Goal: Task Accomplishment & Management: Complete application form

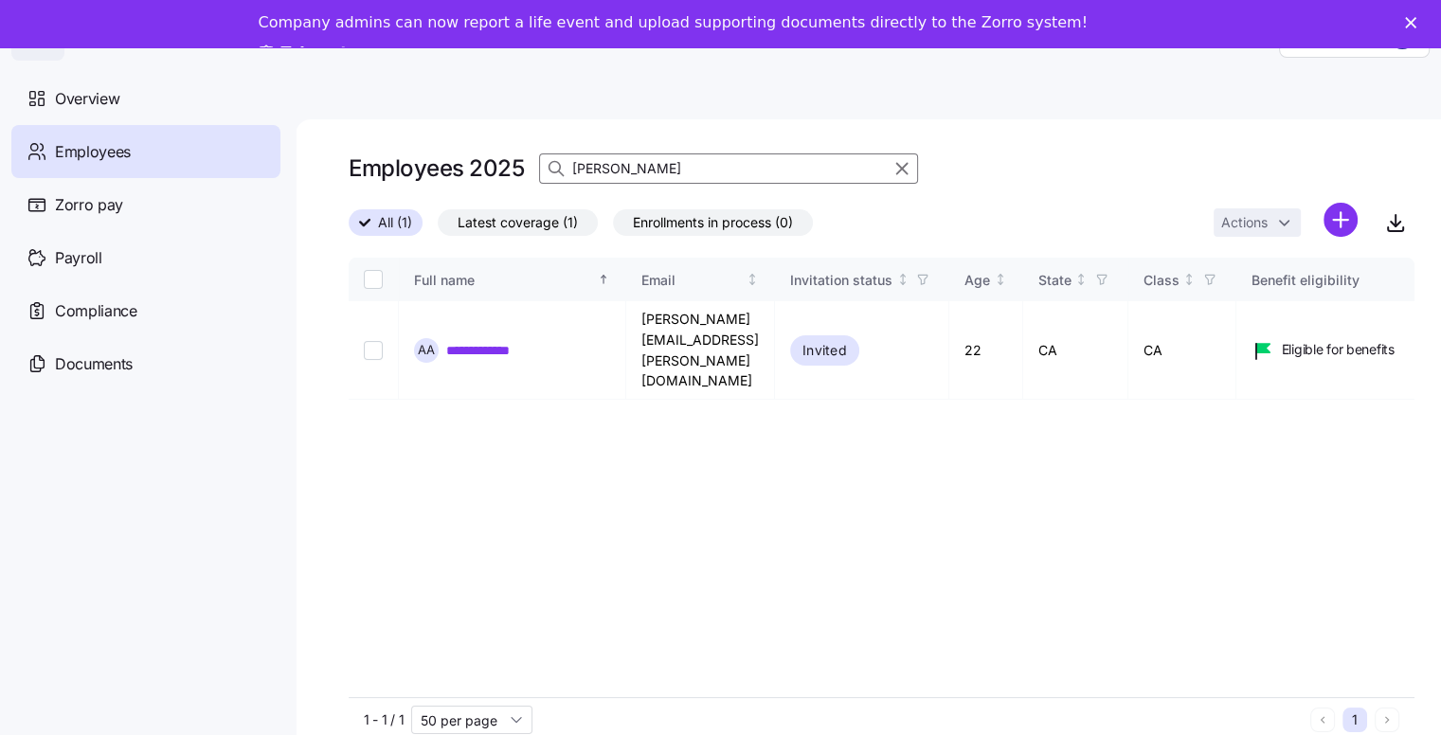
click at [549, 167] on div "[PERSON_NAME]" at bounding box center [728, 168] width 379 height 30
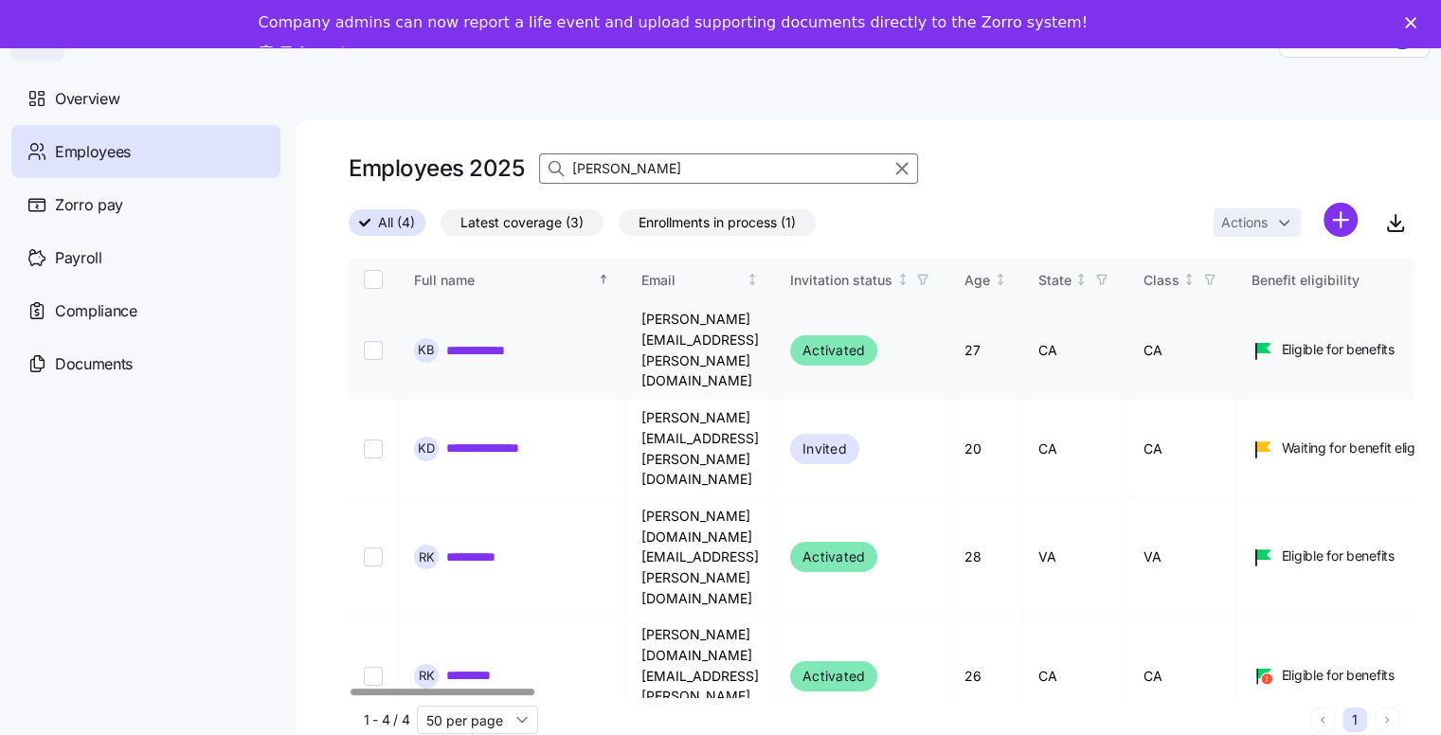
type input "[PERSON_NAME]"
click at [371, 341] on input "Select record 1" at bounding box center [373, 350] width 19 height 19
checkbox input "true"
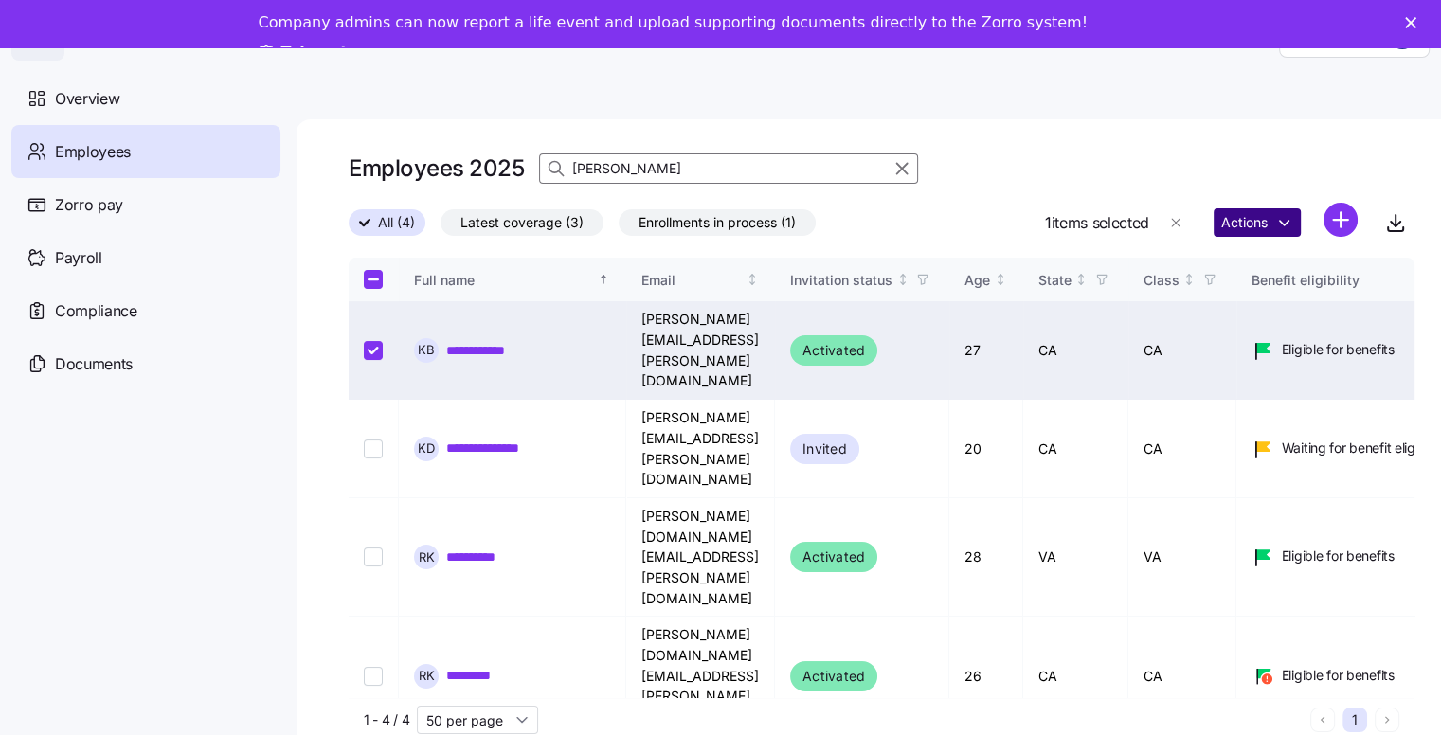
click at [1262, 223] on html "**********" at bounding box center [720, 385] width 1441 height 771
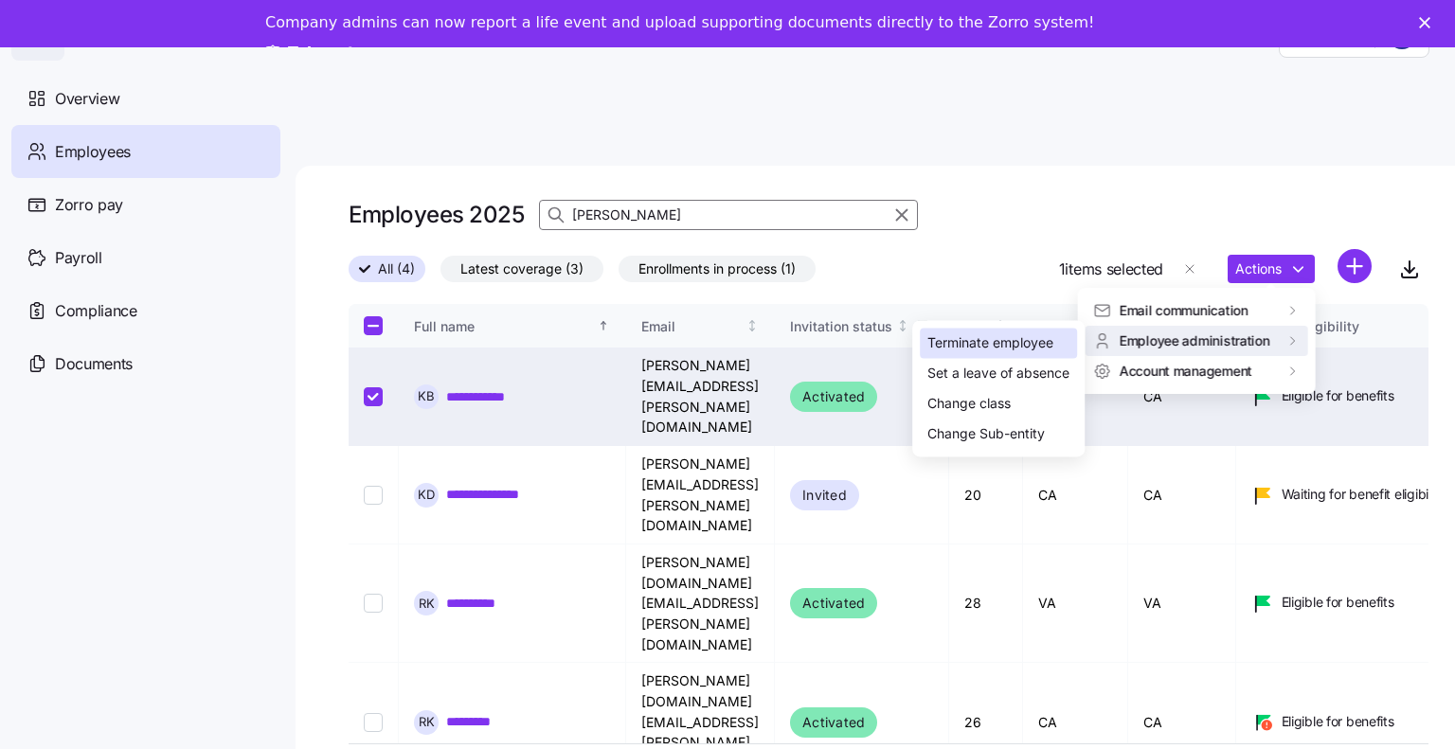
click at [1022, 340] on div "Terminate employee" at bounding box center [990, 343] width 126 height 21
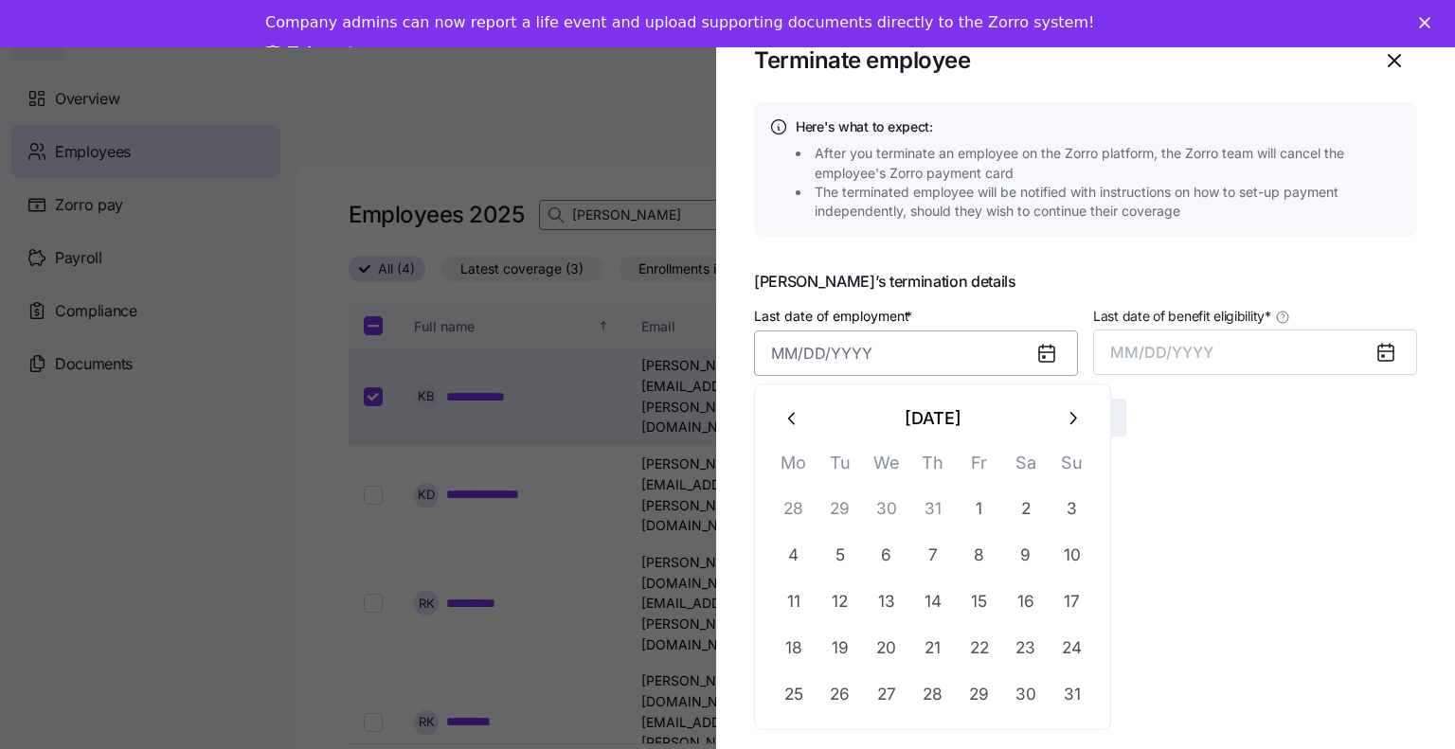
click at [792, 352] on input "Last date of employment *" at bounding box center [916, 353] width 324 height 45
click at [1068, 419] on icon "button" at bounding box center [1072, 418] width 21 height 21
click at [979, 512] on button "5" at bounding box center [979, 508] width 45 height 45
type input "[DATE]"
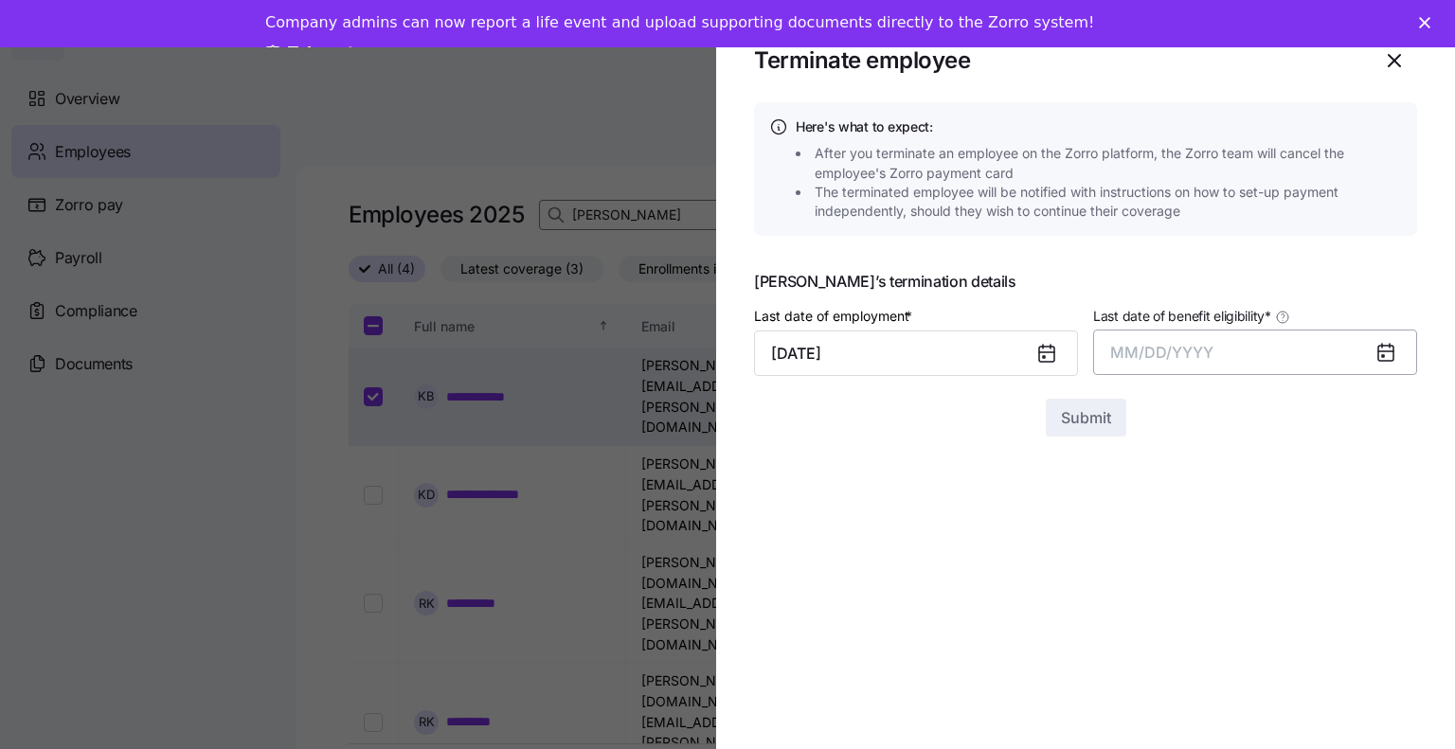
click at [1165, 355] on span "MM/DD/YYYY" at bounding box center [1161, 352] width 103 height 19
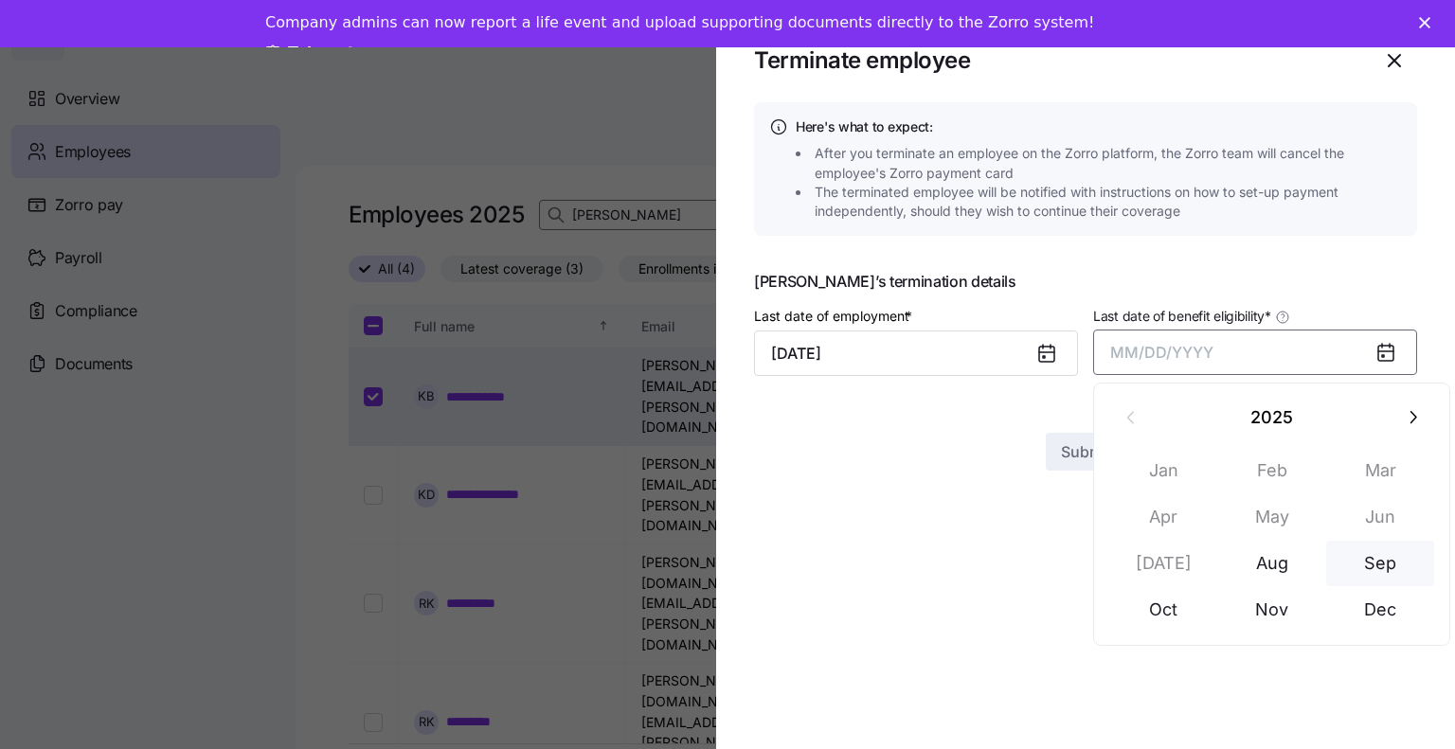
click at [1407, 565] on button "Sep" at bounding box center [1380, 563] width 108 height 45
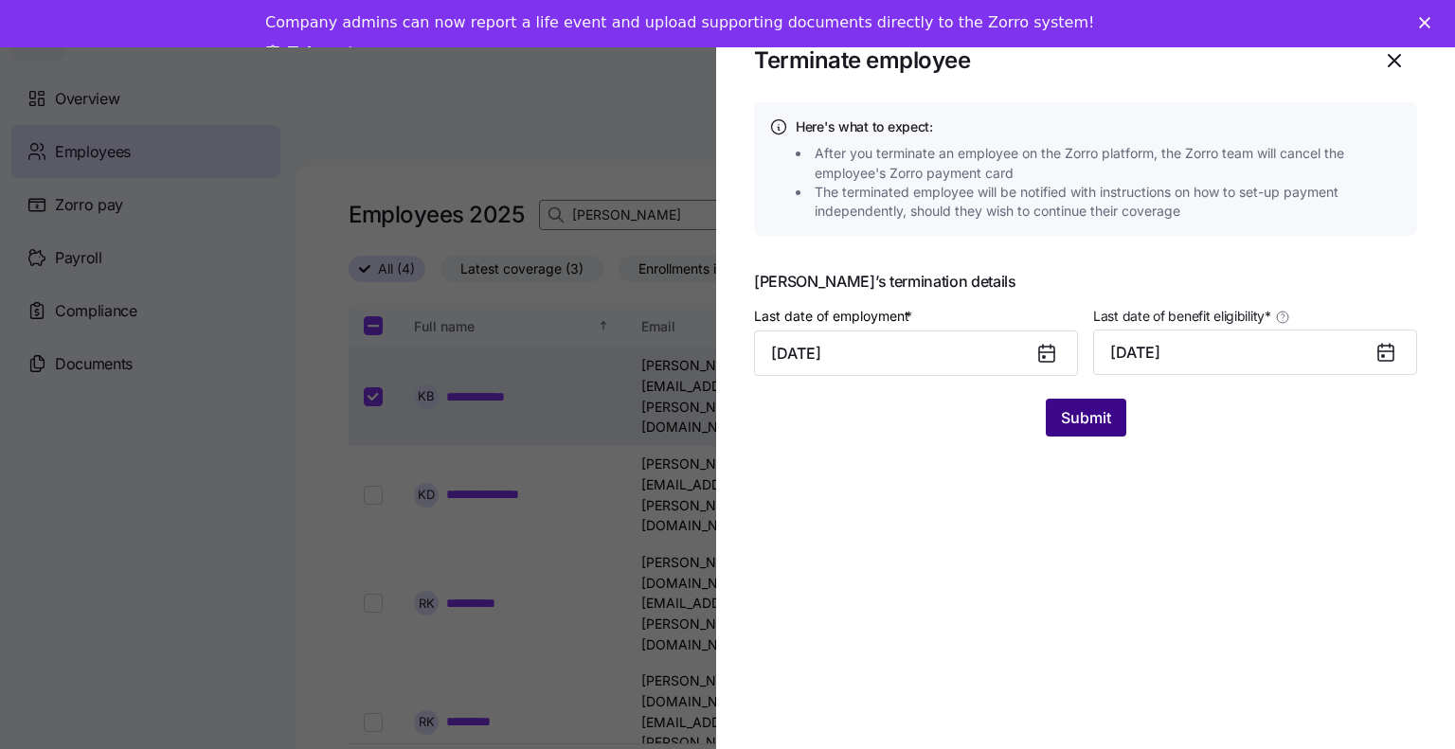
click at [1097, 411] on span "Submit" at bounding box center [1086, 417] width 50 height 23
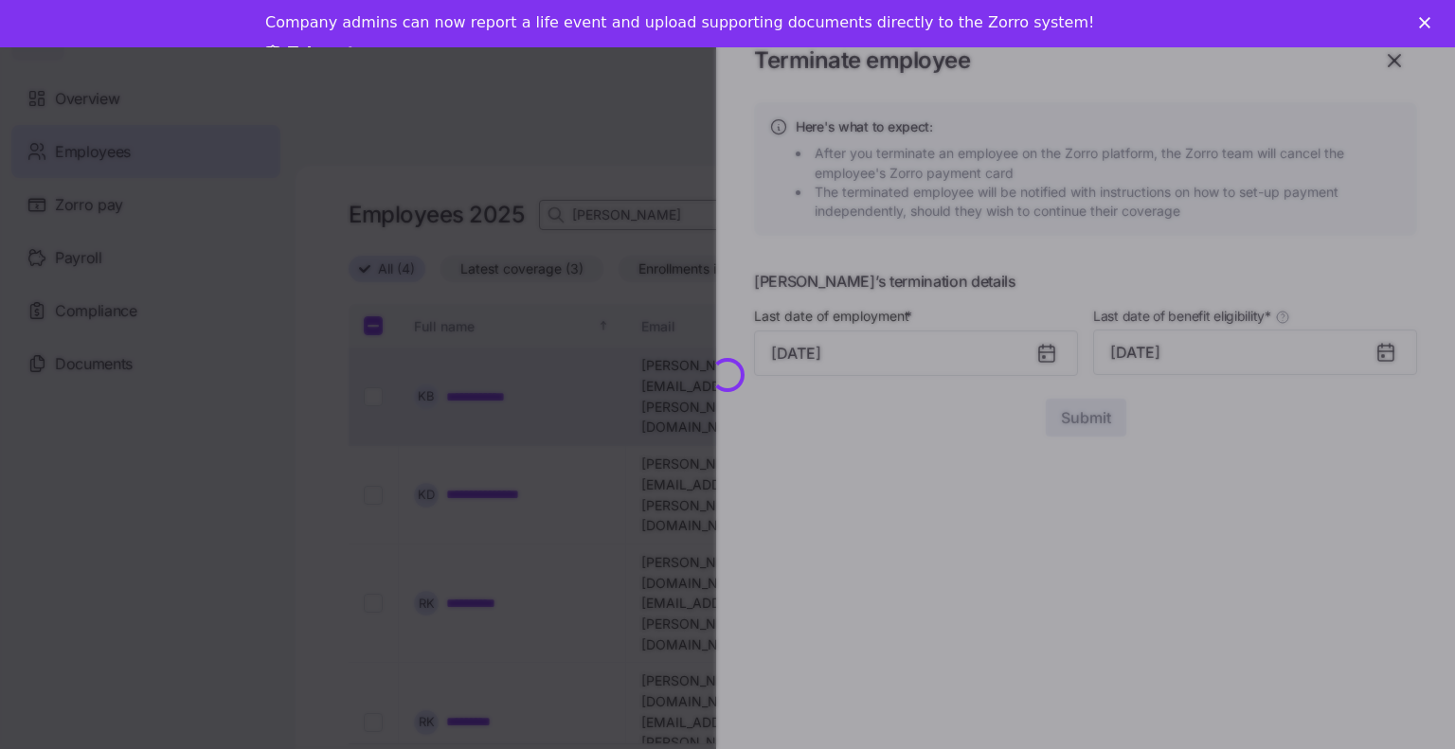
checkbox input "false"
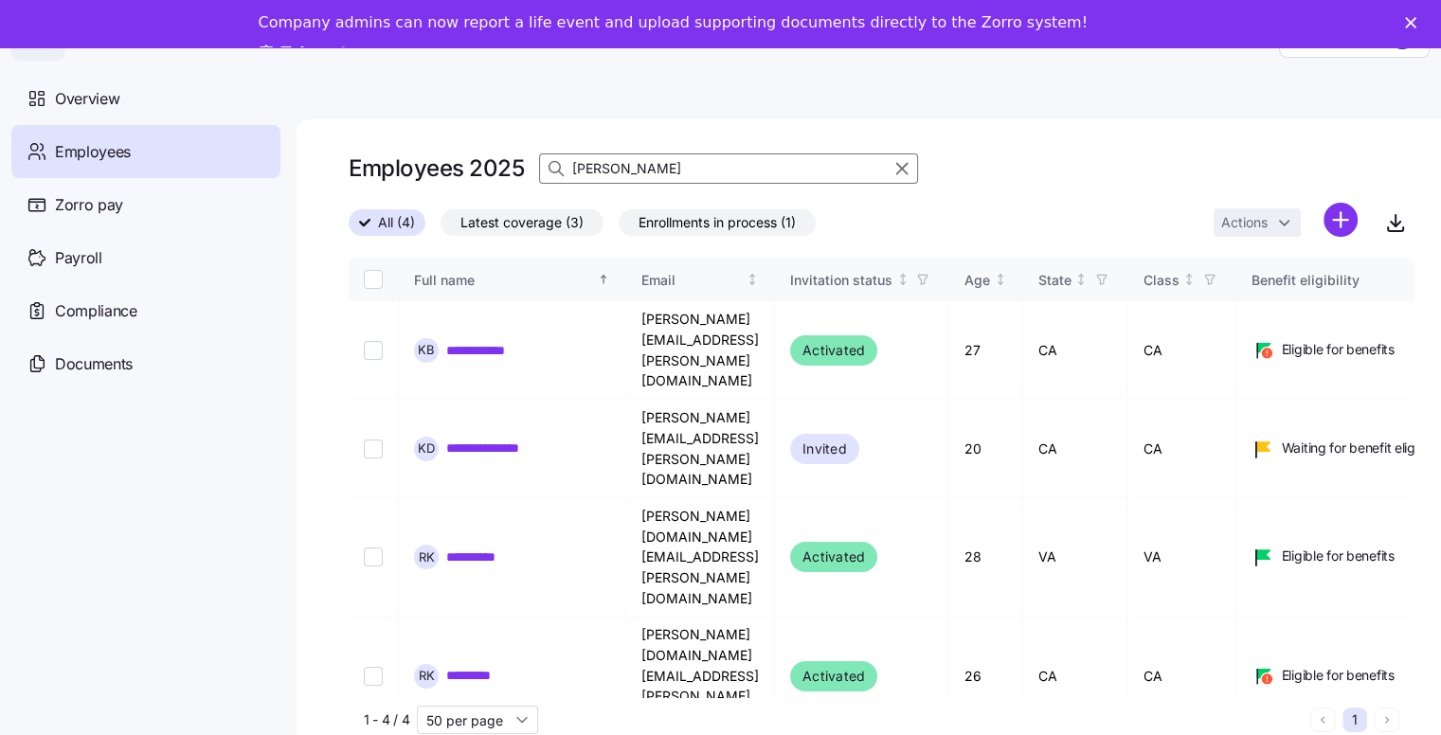
drag, startPoint x: 576, startPoint y: 162, endPoint x: 511, endPoint y: 154, distance: 65.8
click at [511, 158] on div "Employees 2025 [PERSON_NAME]" at bounding box center [633, 169] width 569 height 38
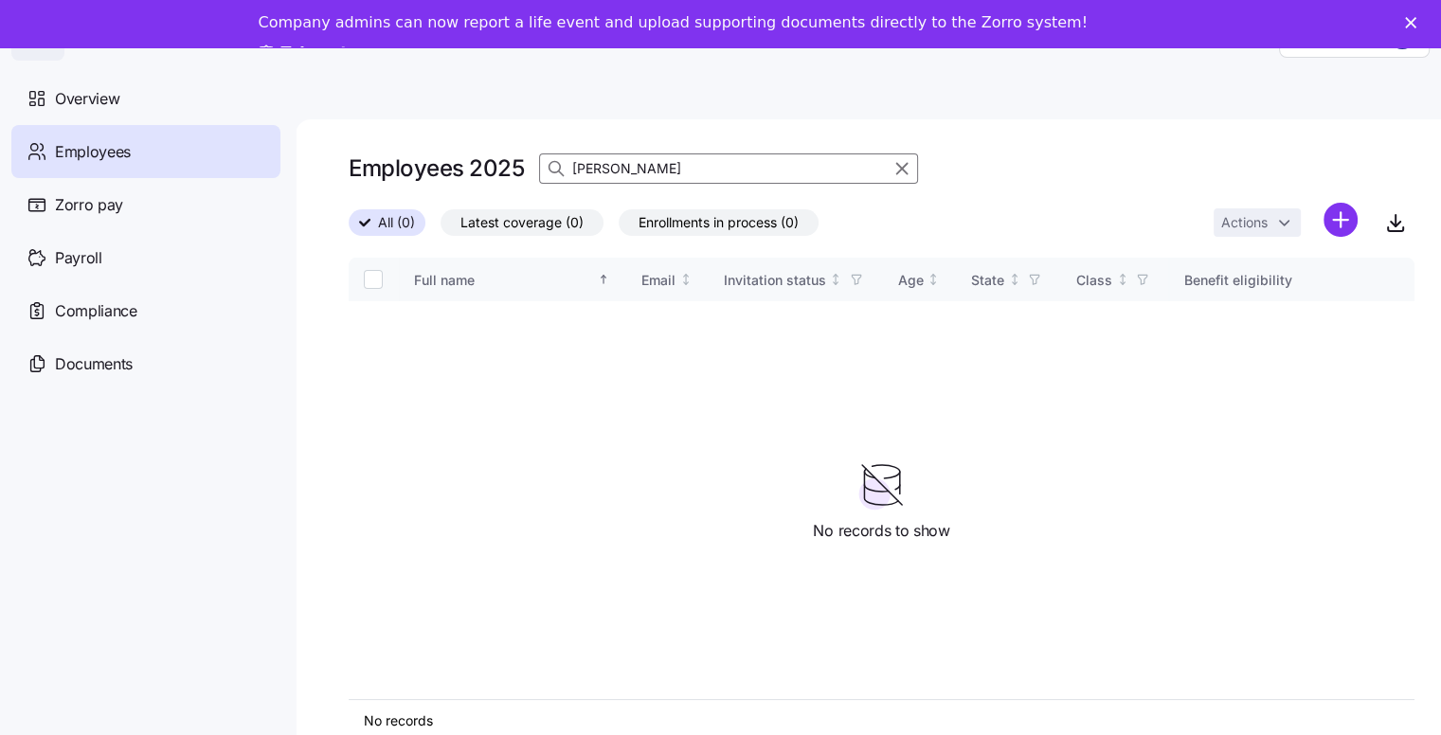
drag, startPoint x: 629, startPoint y: 164, endPoint x: 564, endPoint y: 155, distance: 65.9
click at [561, 161] on div "[PERSON_NAME]" at bounding box center [728, 168] width 379 height 30
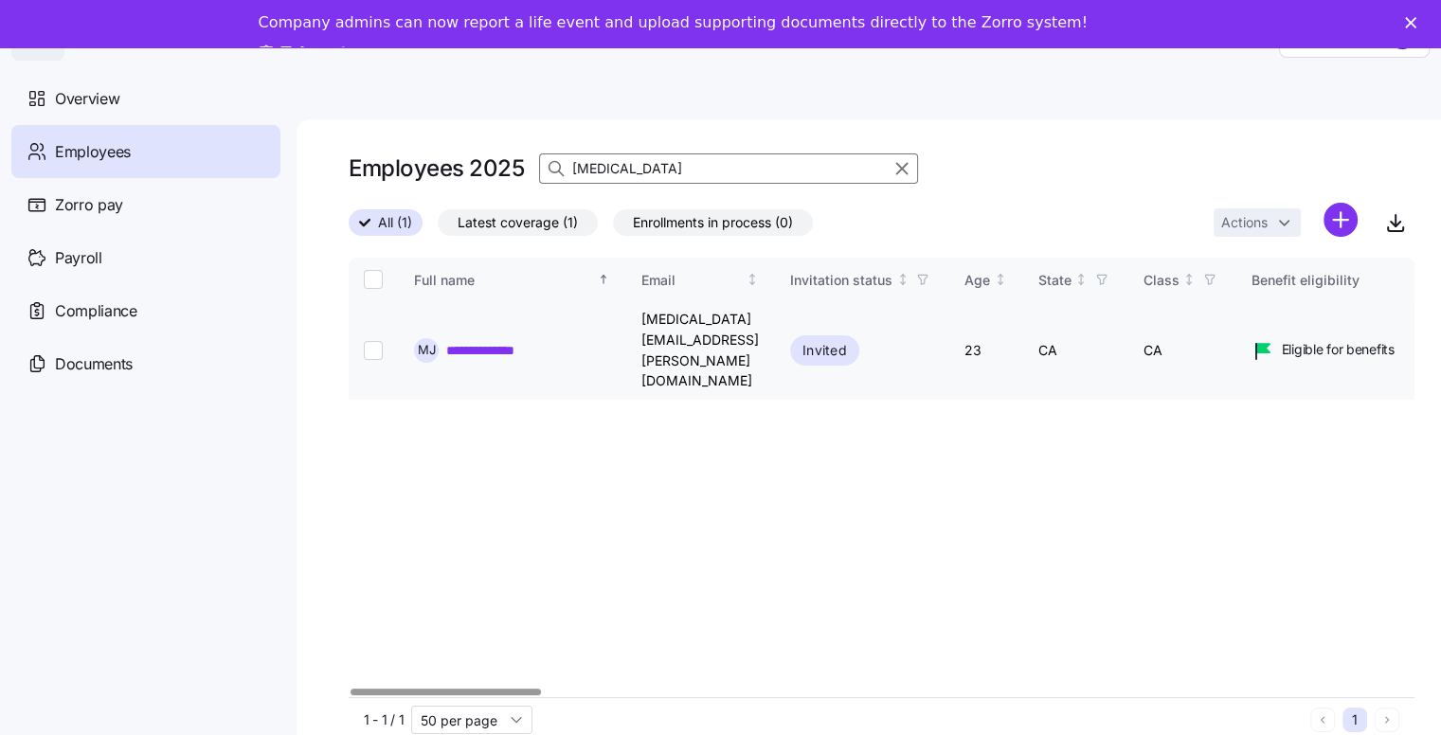
type input "[MEDICAL_DATA]"
click at [368, 341] on input "Select record 1" at bounding box center [373, 350] width 19 height 19
checkbox input "true"
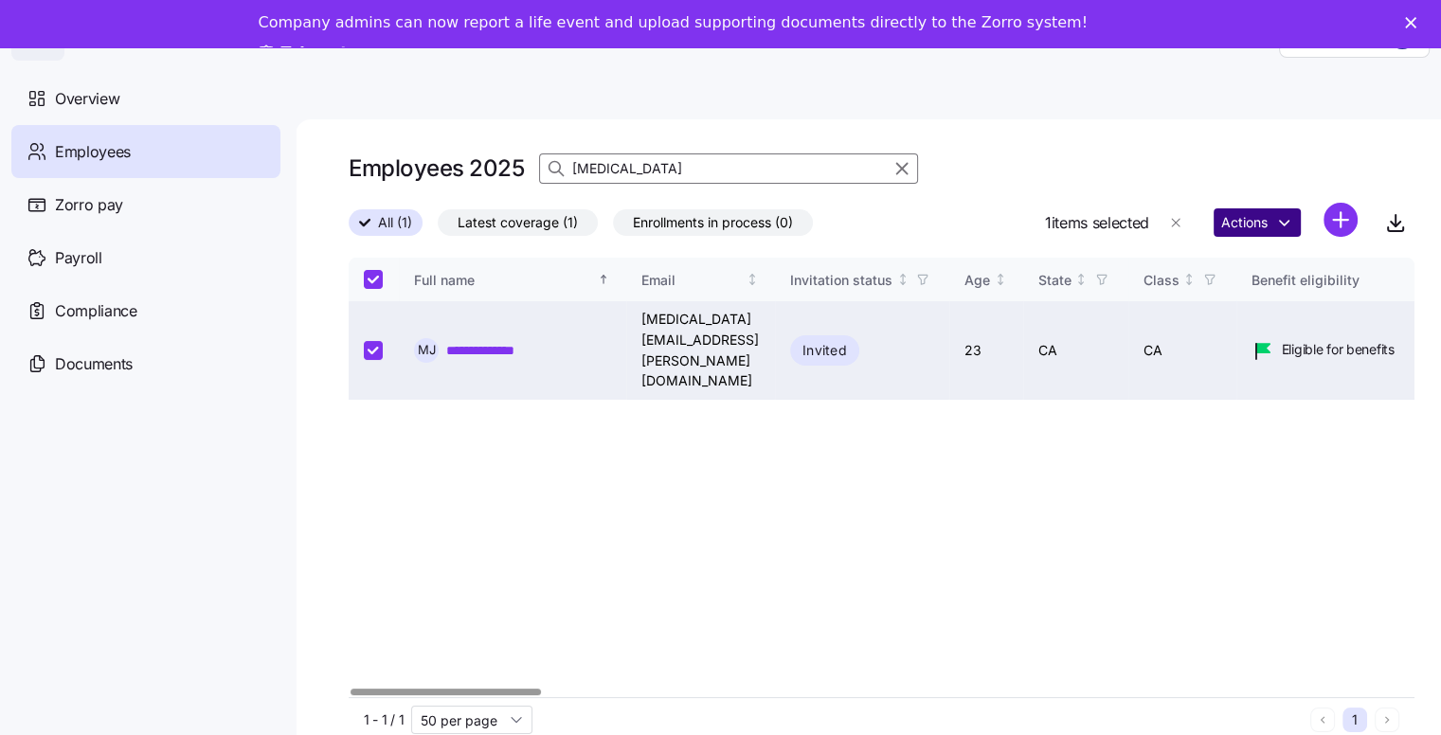
click at [1261, 217] on html "**********" at bounding box center [720, 385] width 1441 height 771
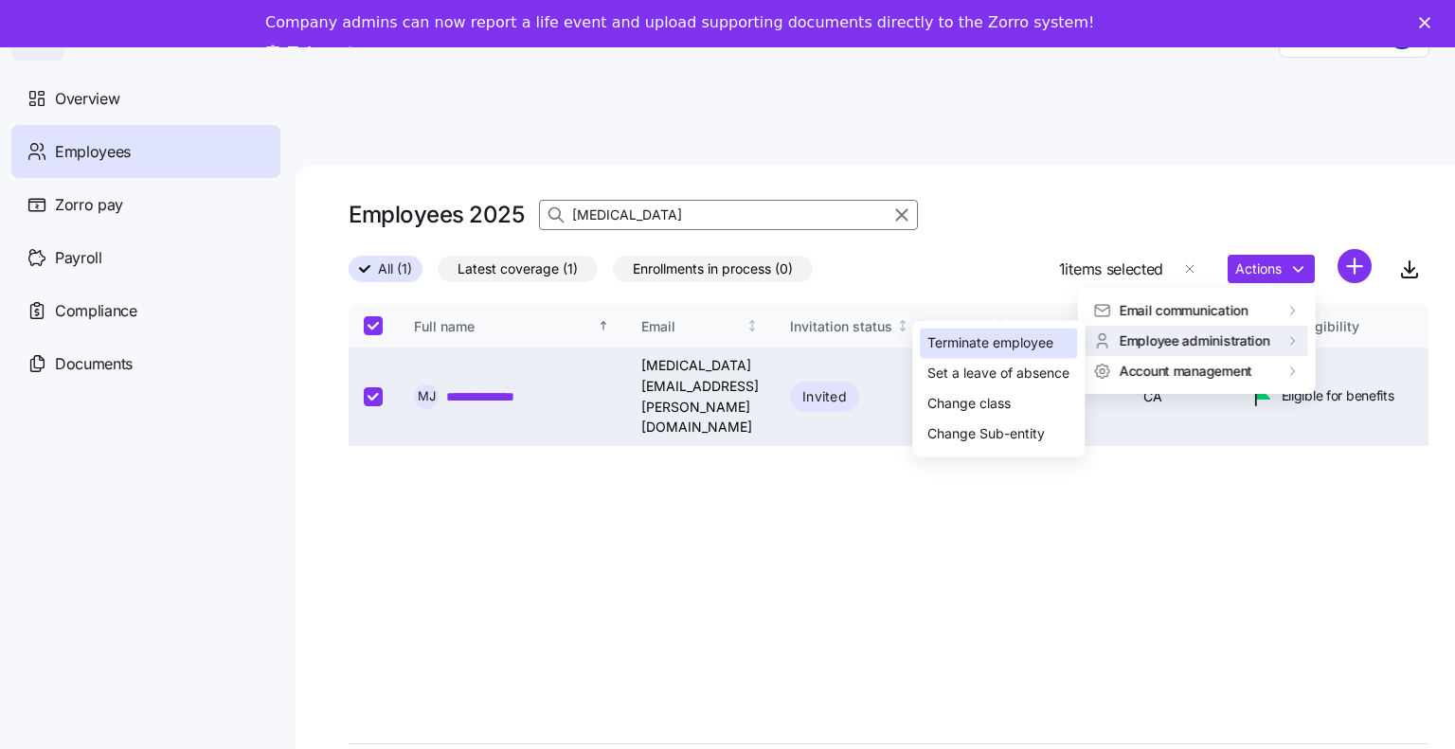
click at [993, 351] on div "Terminate employee" at bounding box center [990, 343] width 126 height 21
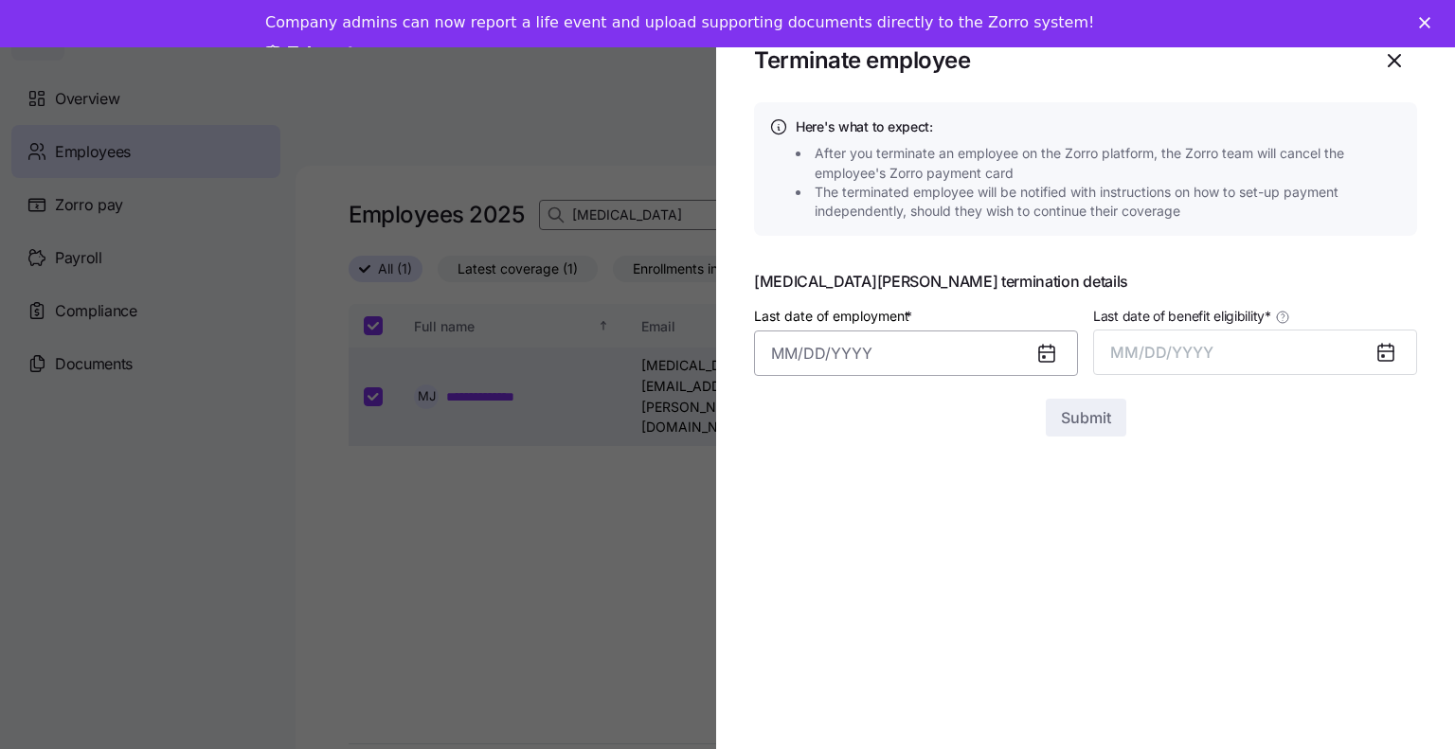
click at [830, 359] on input "Last date of employment *" at bounding box center [916, 353] width 324 height 45
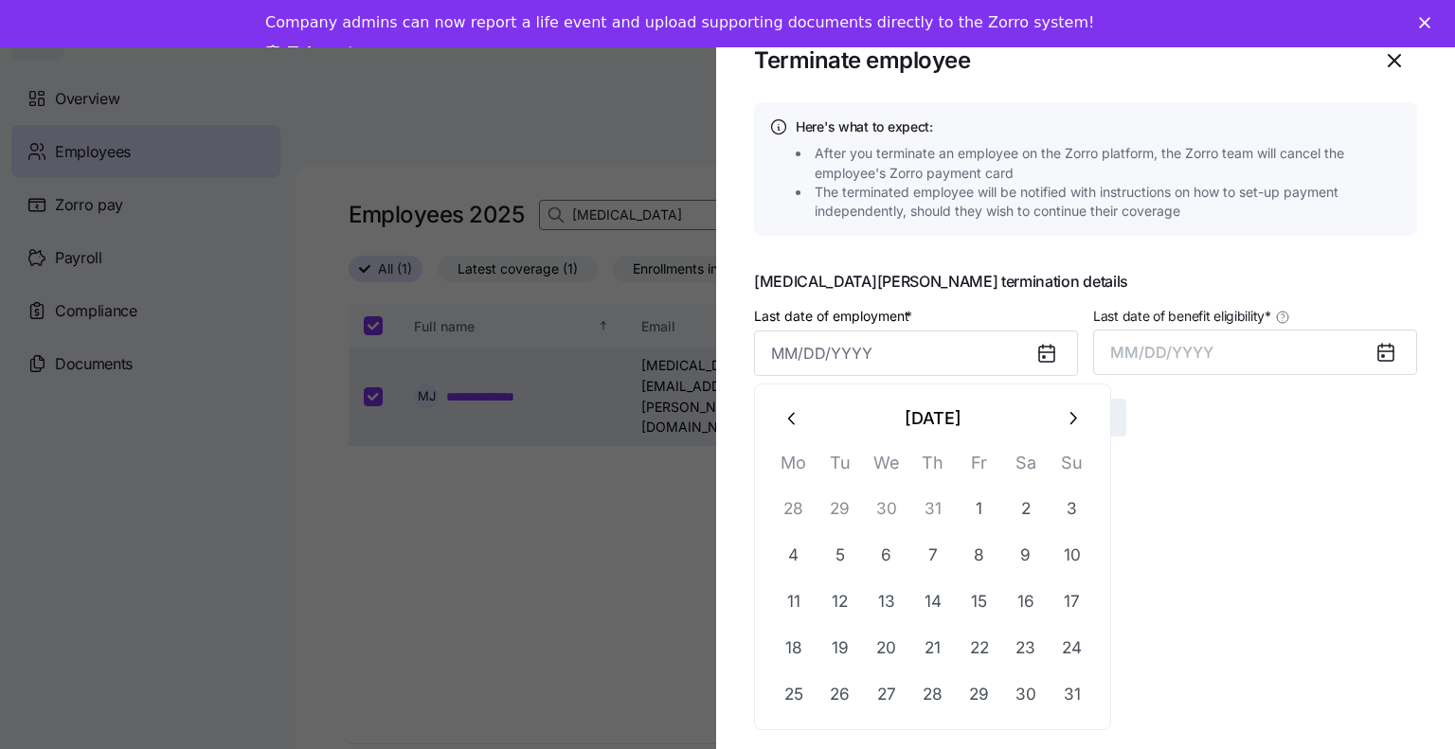
click at [1062, 416] on icon "button" at bounding box center [1072, 418] width 21 height 21
click at [794, 510] on button "1" at bounding box center [793, 508] width 45 height 45
type input "[DATE]"
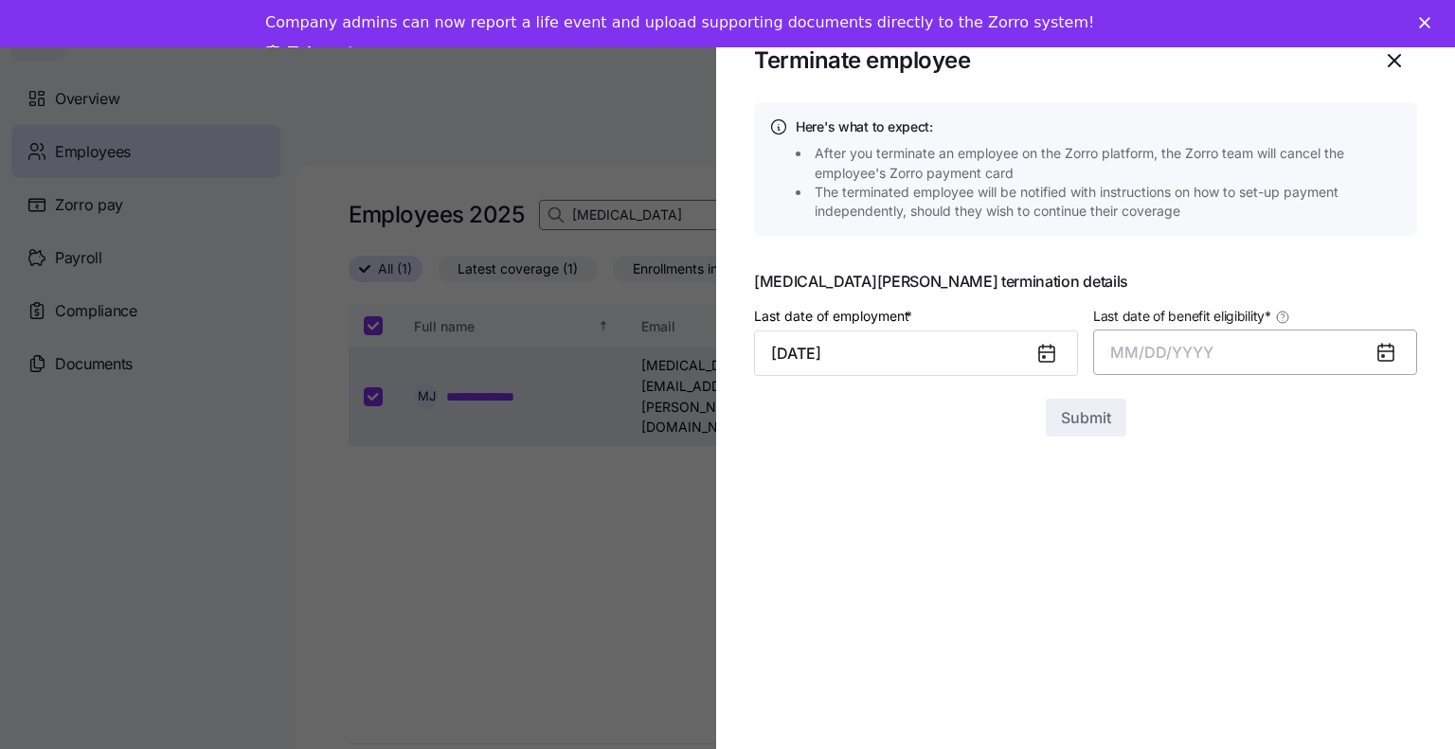
click at [1160, 352] on span "MM/DD/YYYY" at bounding box center [1161, 352] width 103 height 19
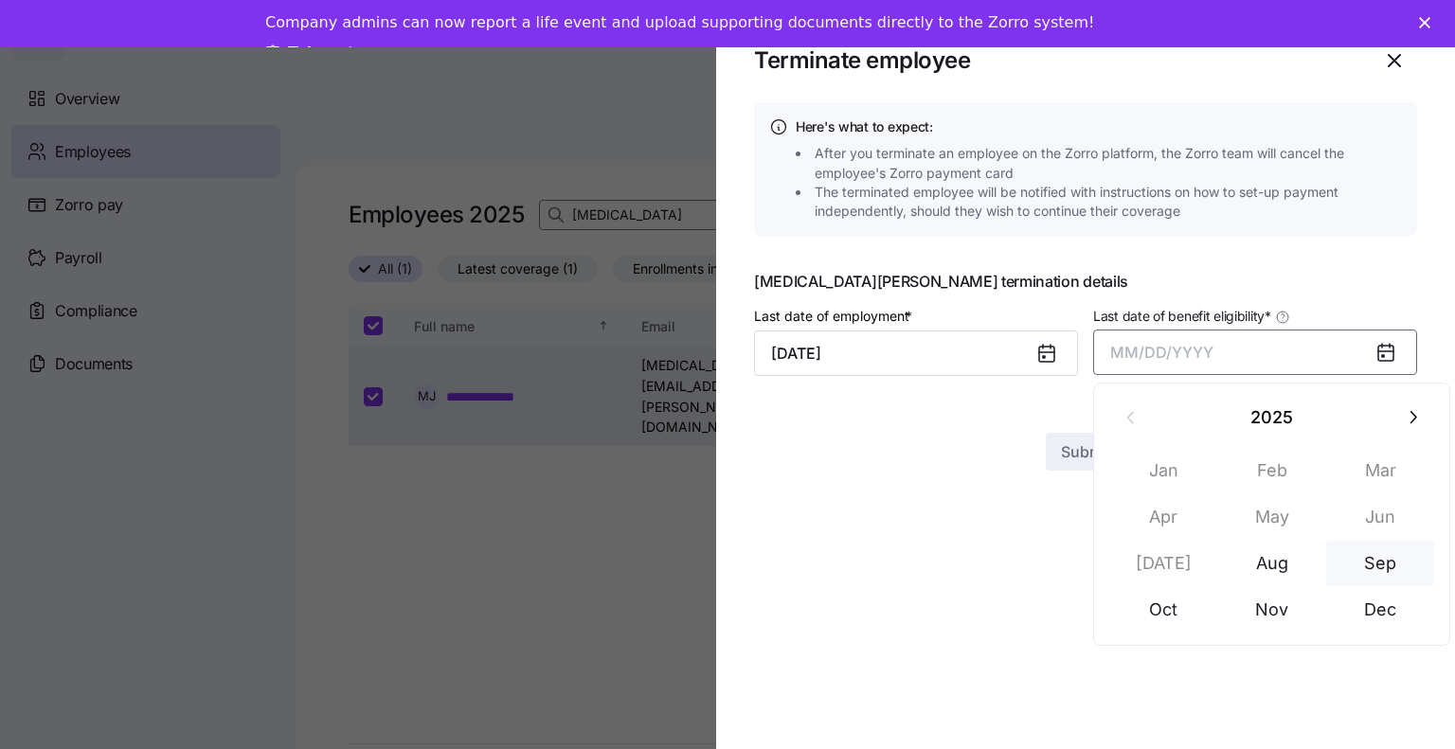
click at [1383, 561] on button "Sep" at bounding box center [1380, 563] width 108 height 45
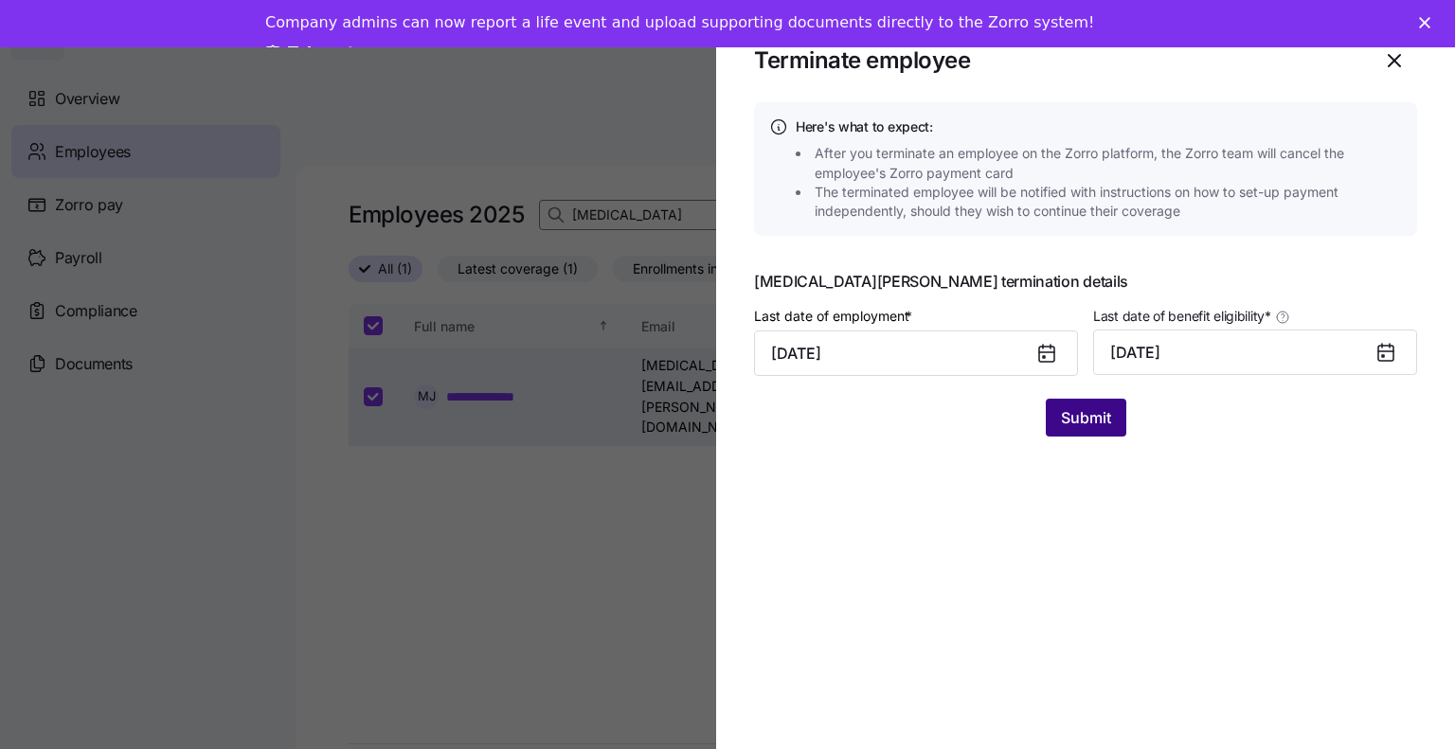
click at [1108, 410] on span "Submit" at bounding box center [1086, 417] width 50 height 23
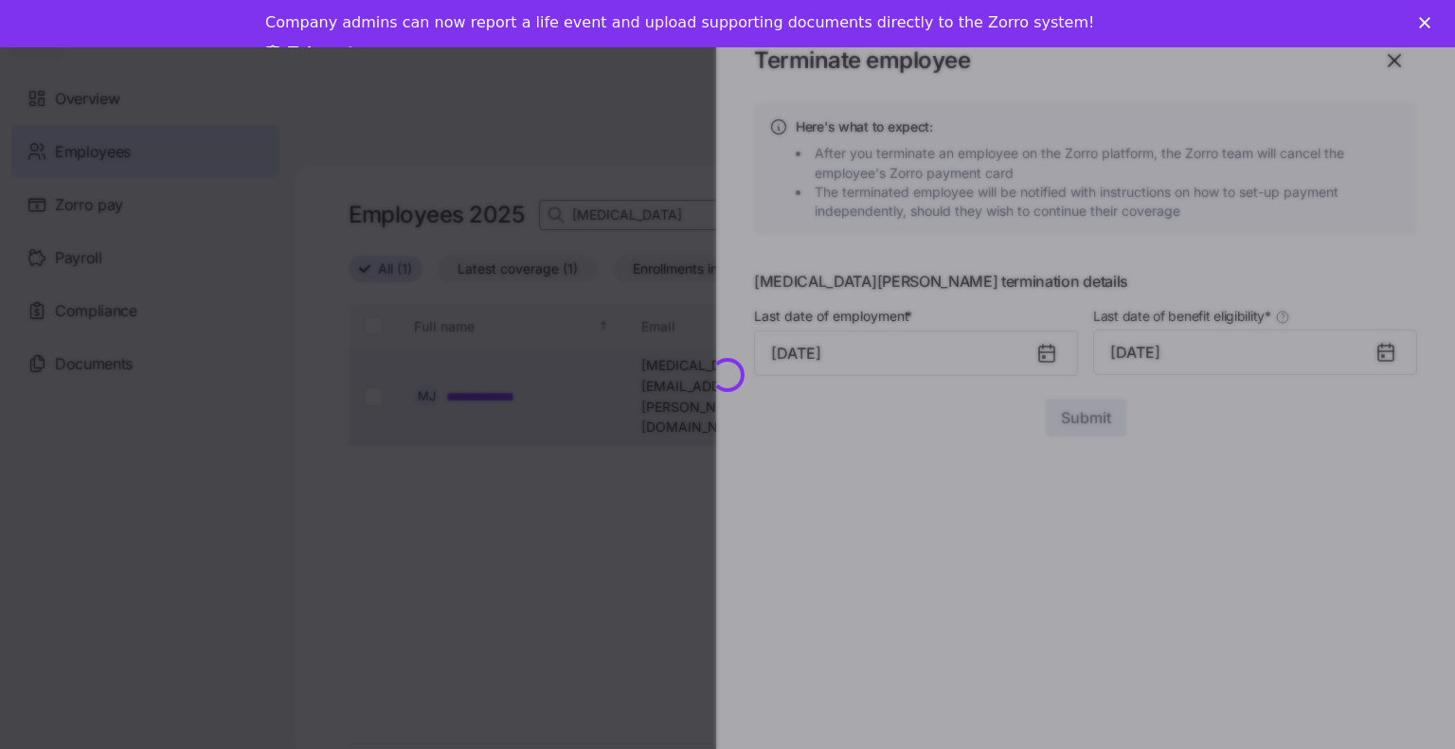
checkbox input "false"
